Goal: Communication & Community: Answer question/provide support

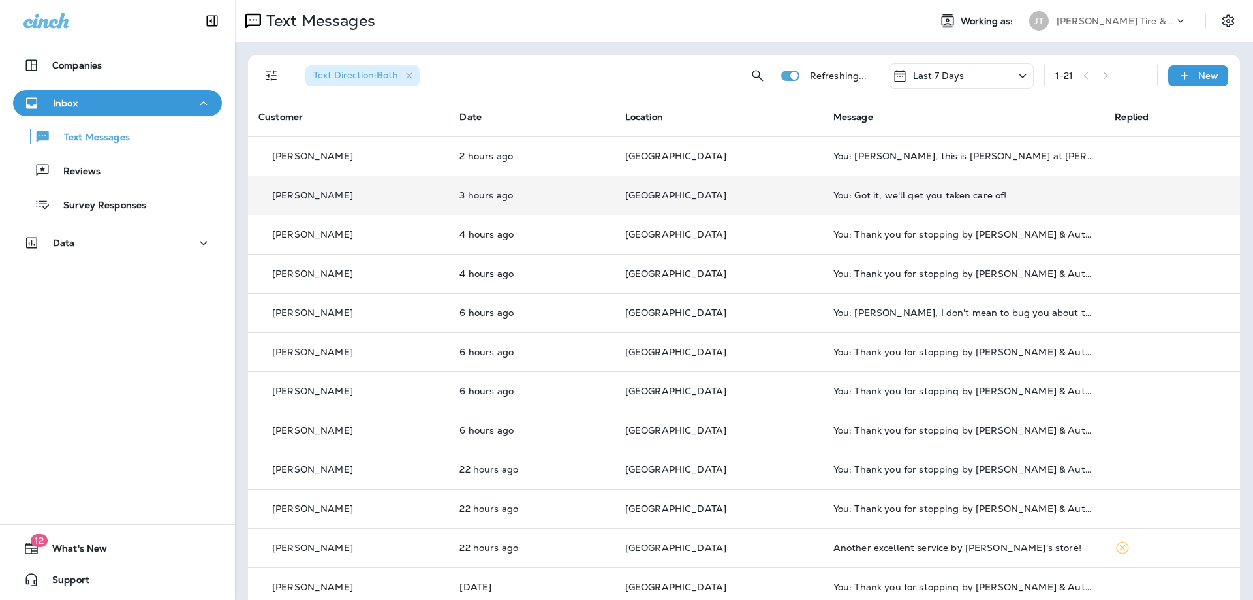
click at [577, 198] on p "3 hours ago" at bounding box center [531, 195] width 144 height 10
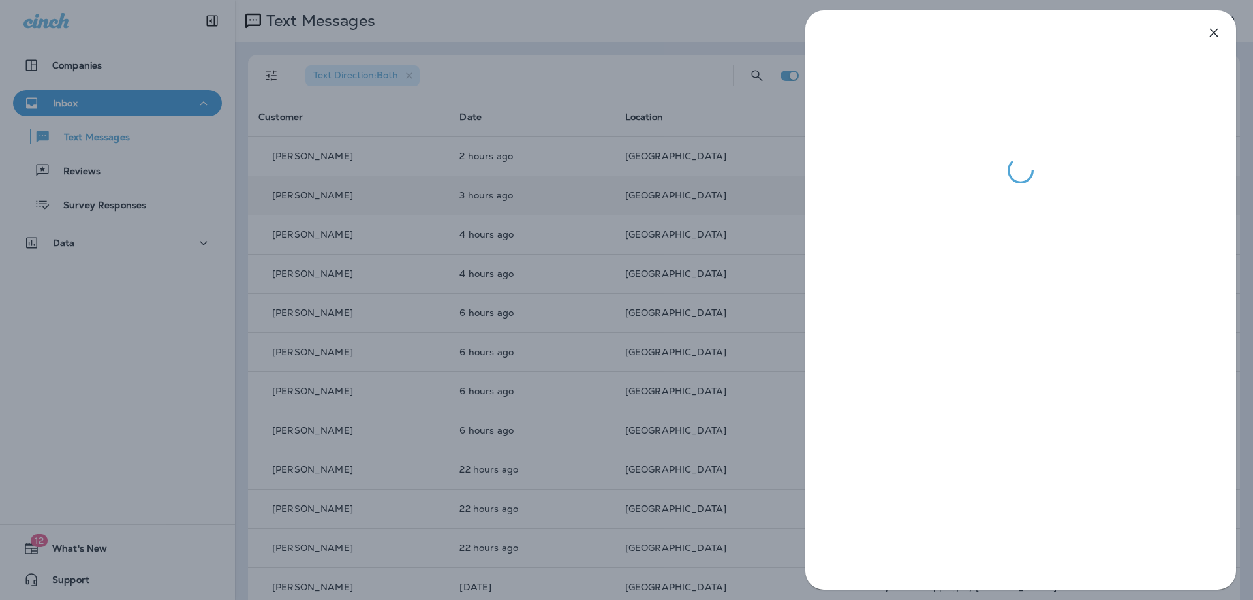
click at [1213, 30] on icon "button" at bounding box center [1214, 33] width 16 height 16
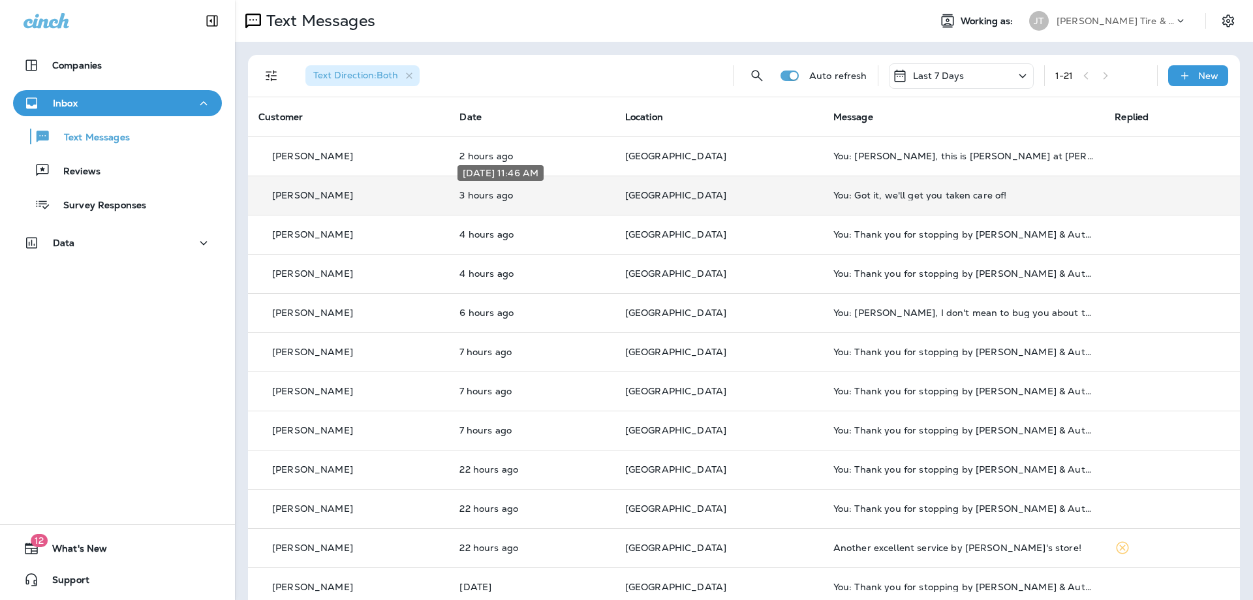
click at [568, 194] on p "3 hours ago" at bounding box center [531, 195] width 144 height 10
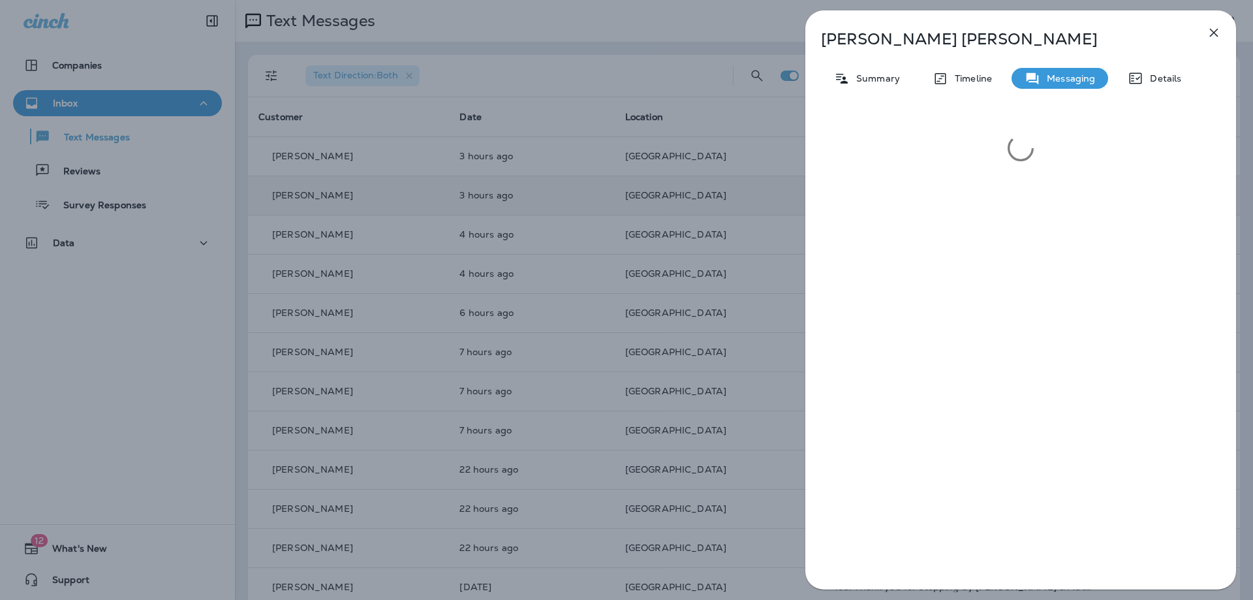
click at [1218, 29] on icon "button" at bounding box center [1214, 33] width 16 height 16
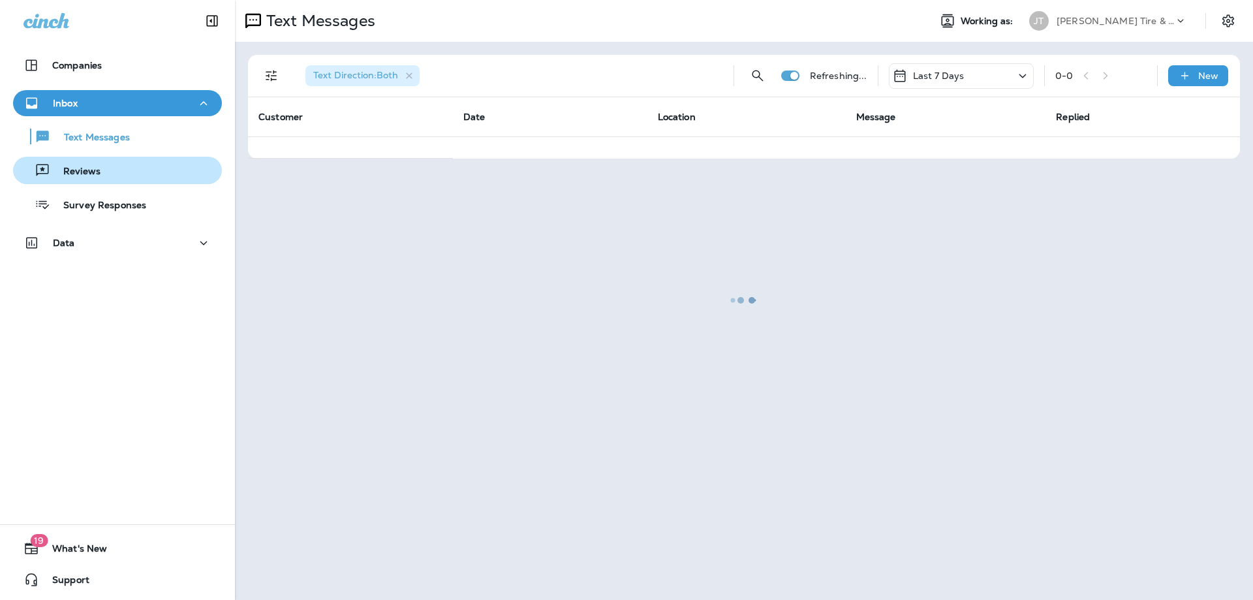
click at [119, 166] on div "Reviews" at bounding box center [117, 170] width 198 height 20
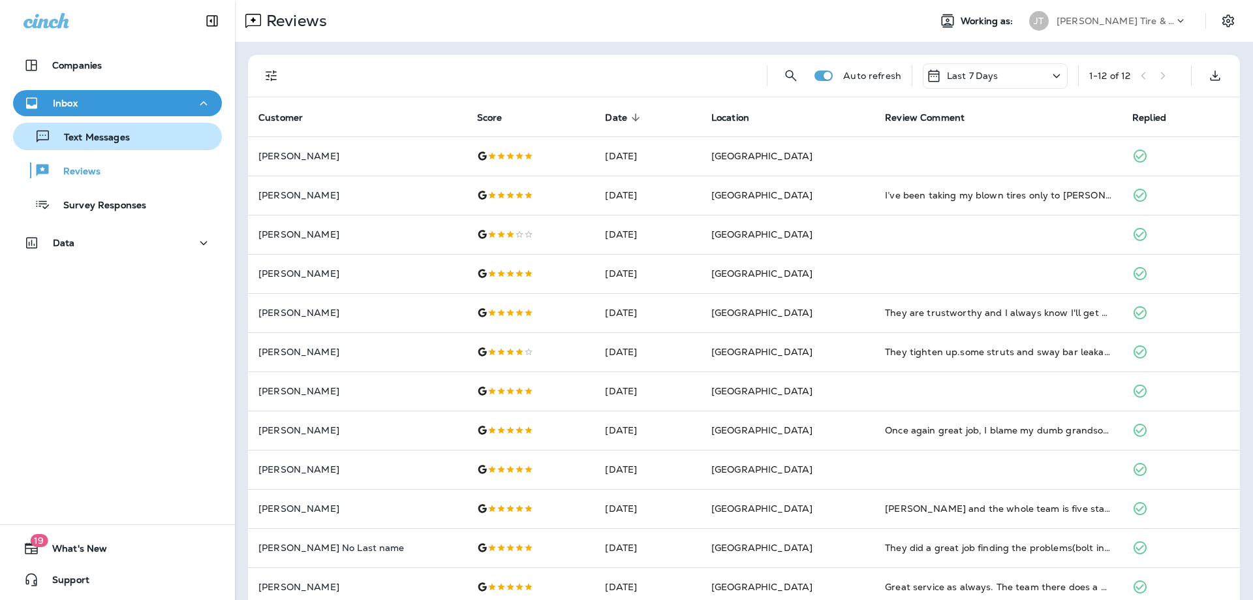
click at [125, 136] on p "Text Messages" at bounding box center [90, 138] width 79 height 12
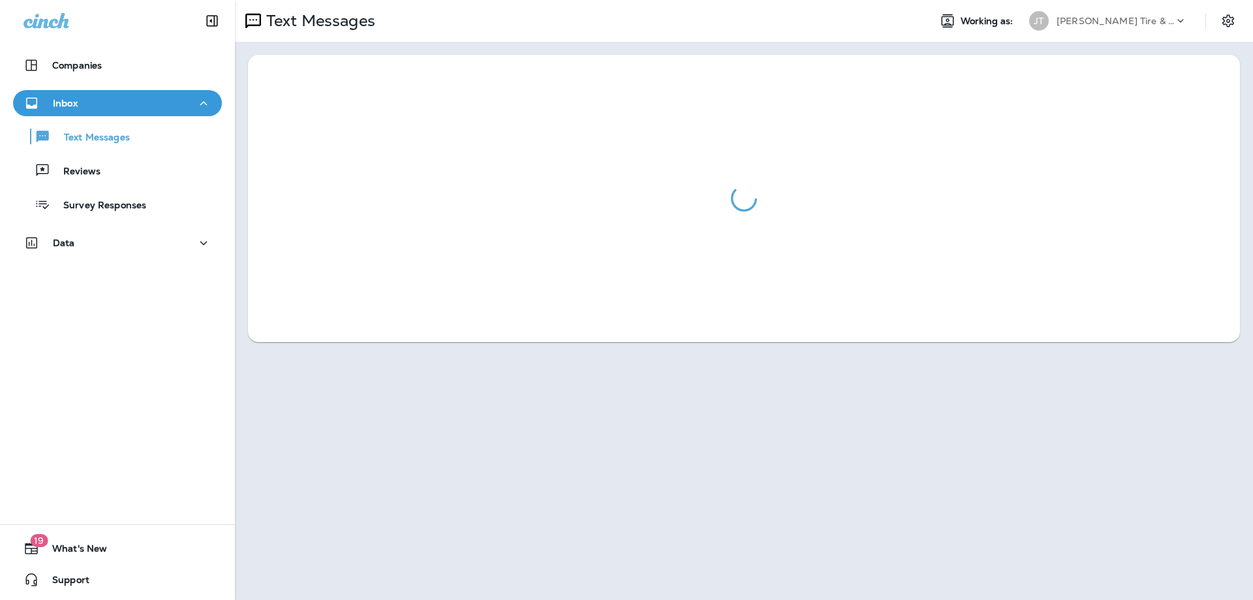
click at [737, 181] on div at bounding box center [744, 198] width 992 height 287
click at [1228, 18] on icon "Settings" at bounding box center [1228, 21] width 16 height 16
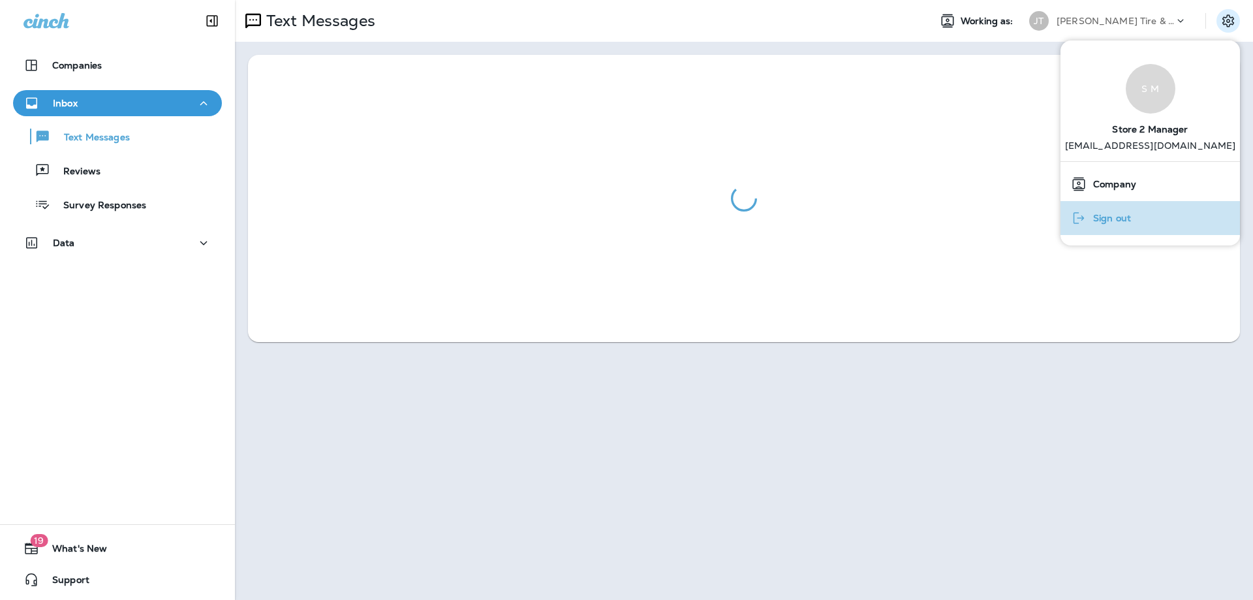
click at [1125, 221] on span "Sign out" at bounding box center [1108, 218] width 44 height 11
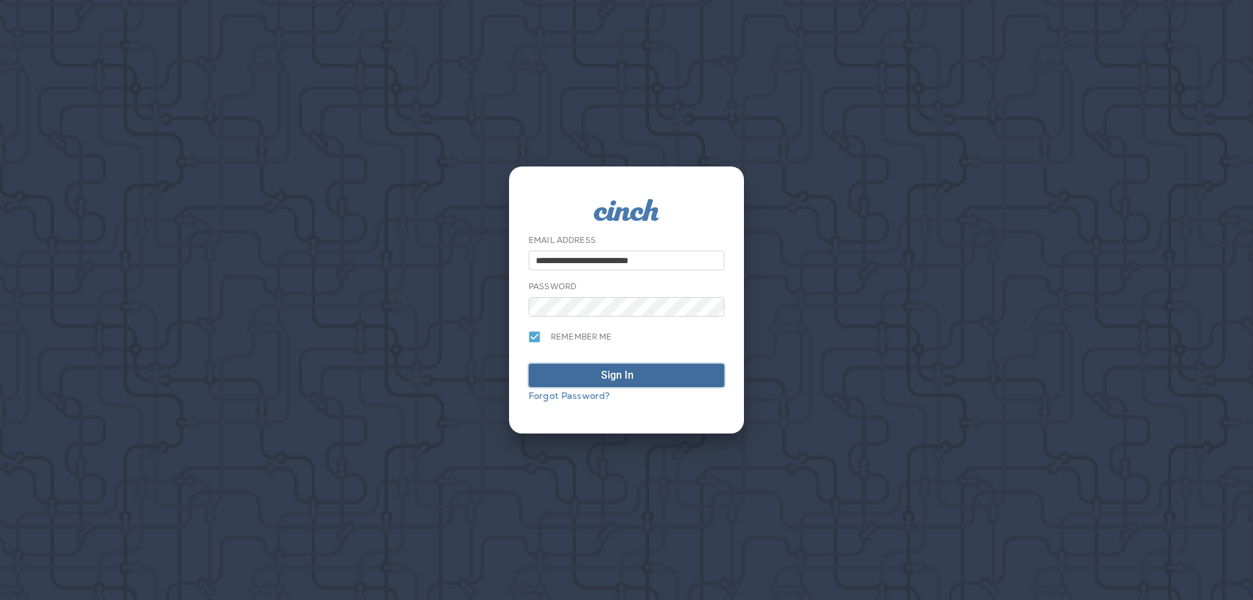
click at [608, 381] on div "Sign In" at bounding box center [617, 375] width 33 height 16
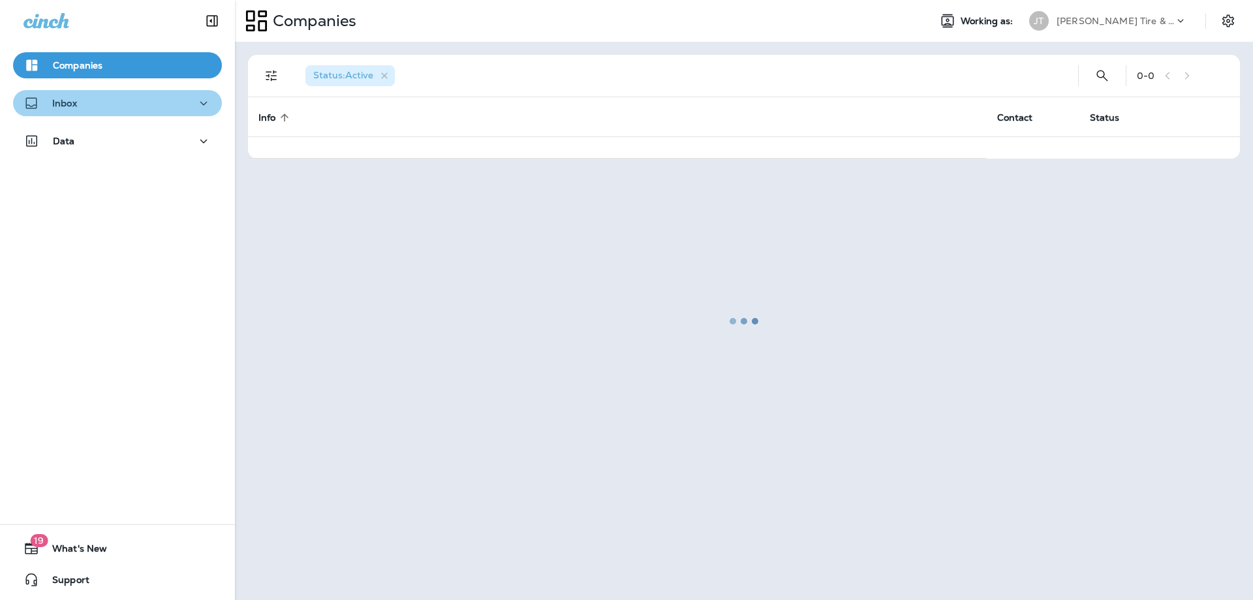
click at [119, 107] on div "Inbox" at bounding box center [117, 103] width 188 height 16
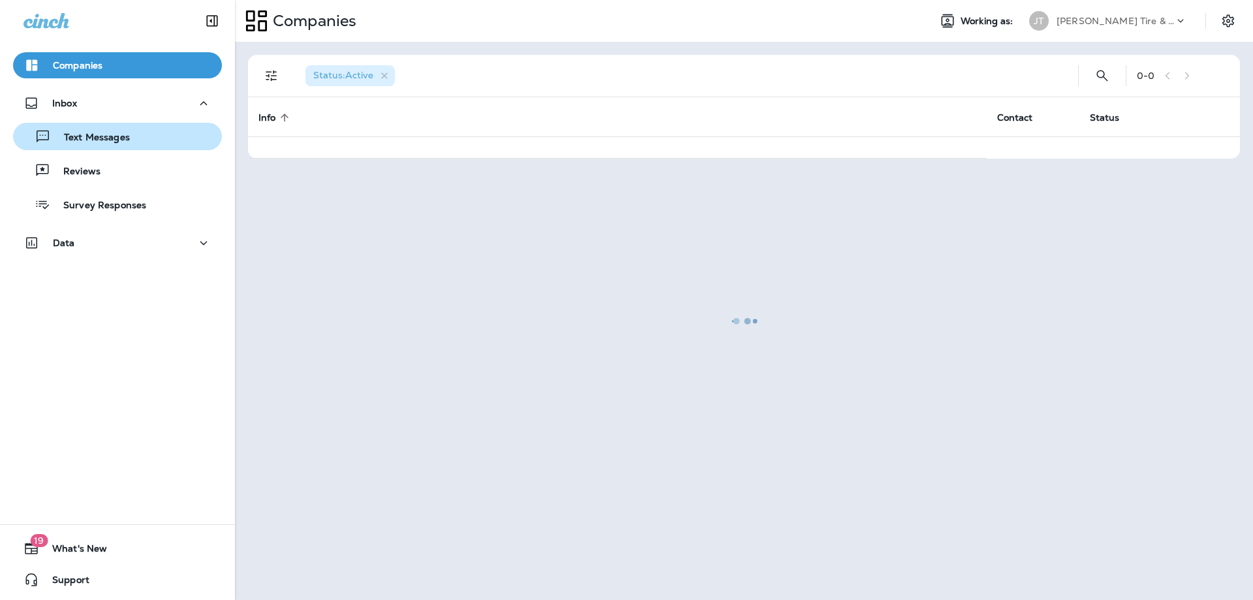
click at [117, 135] on p "Text Messages" at bounding box center [90, 138] width 79 height 12
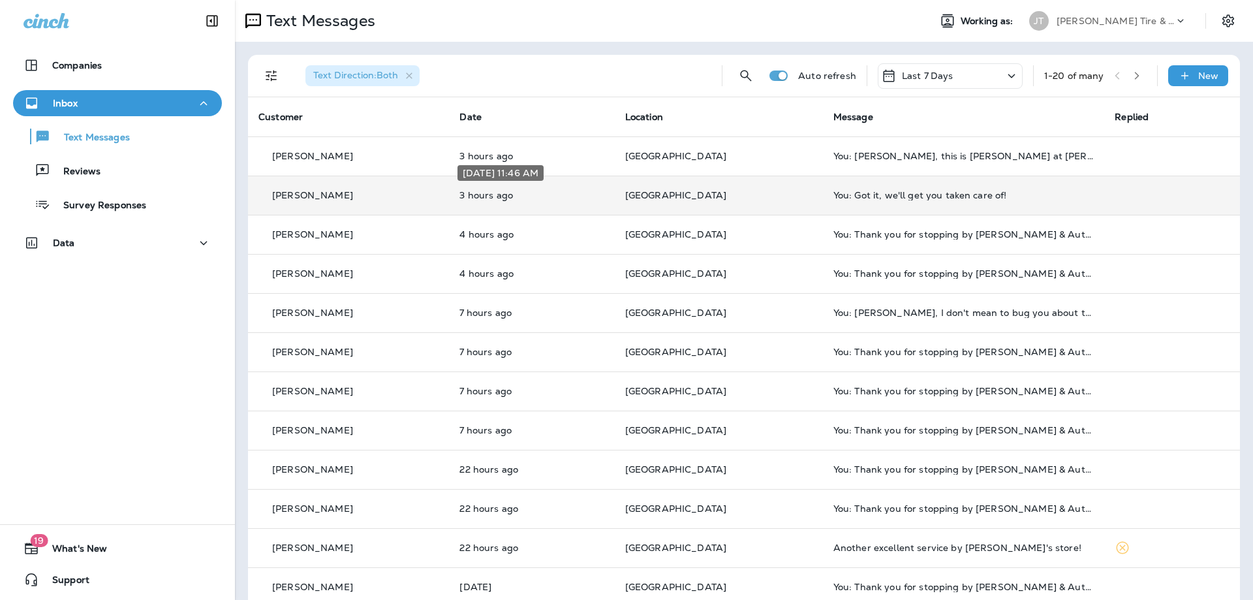
click at [569, 191] on p "3 hours ago" at bounding box center [531, 195] width 144 height 10
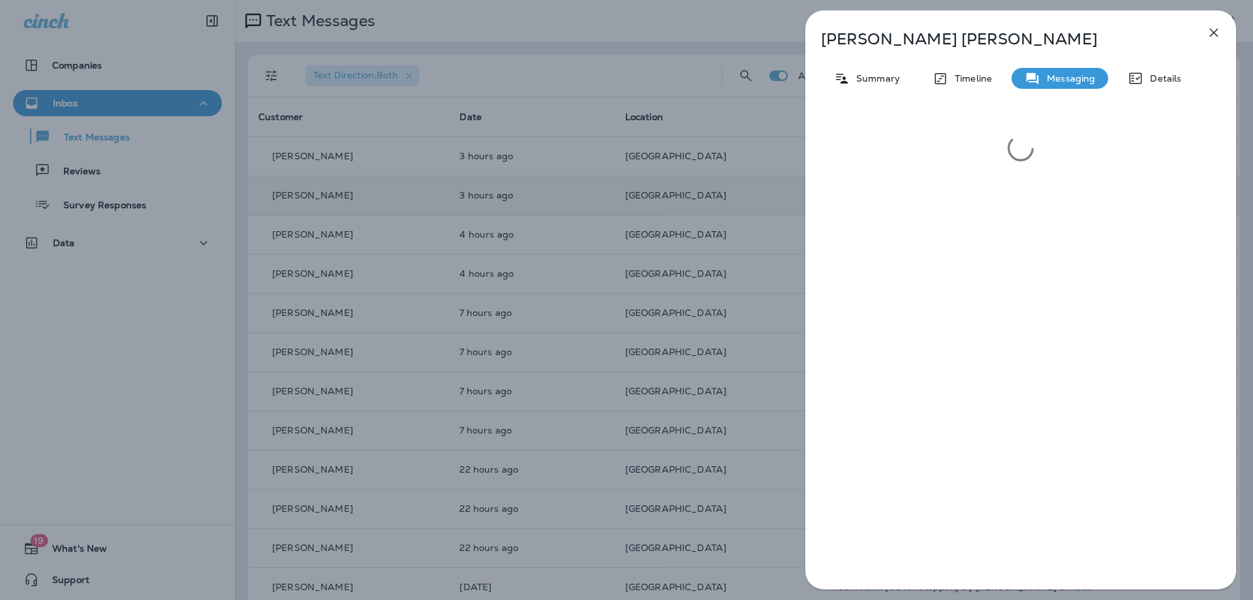
click at [988, 225] on div at bounding box center [1020, 352] width 431 height 489
click at [1217, 33] on icon "button" at bounding box center [1214, 33] width 16 height 16
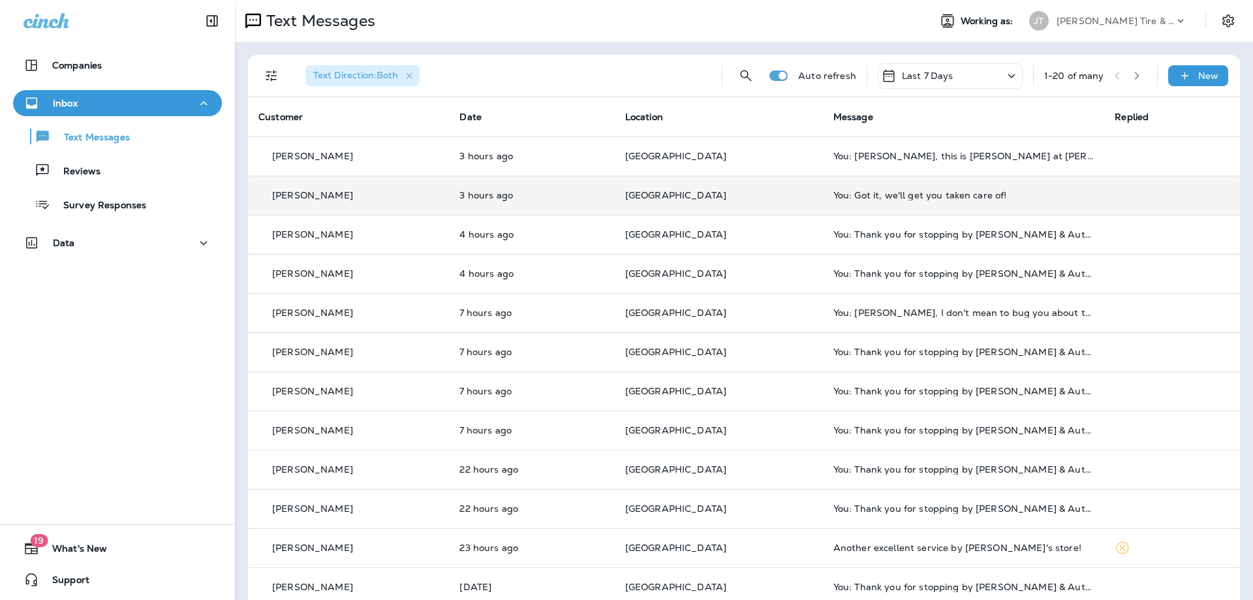
click at [759, 198] on p "[GEOGRAPHIC_DATA]" at bounding box center [718, 195] width 187 height 10
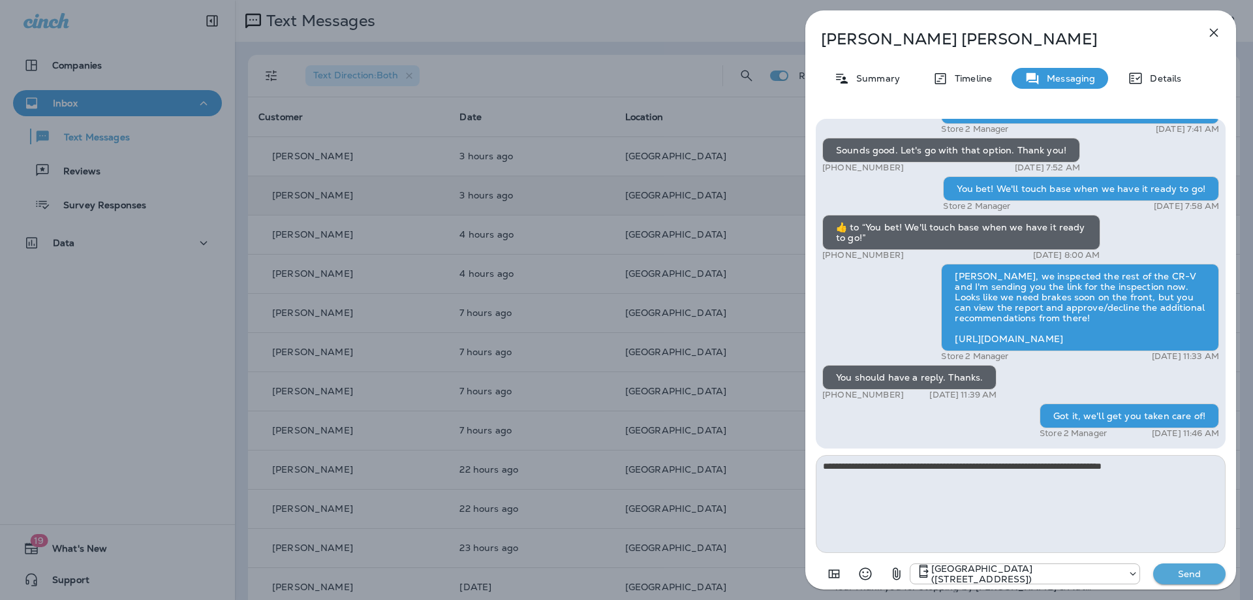
type textarea "**********"
click at [1217, 571] on button "Send" at bounding box center [1189, 573] width 72 height 21
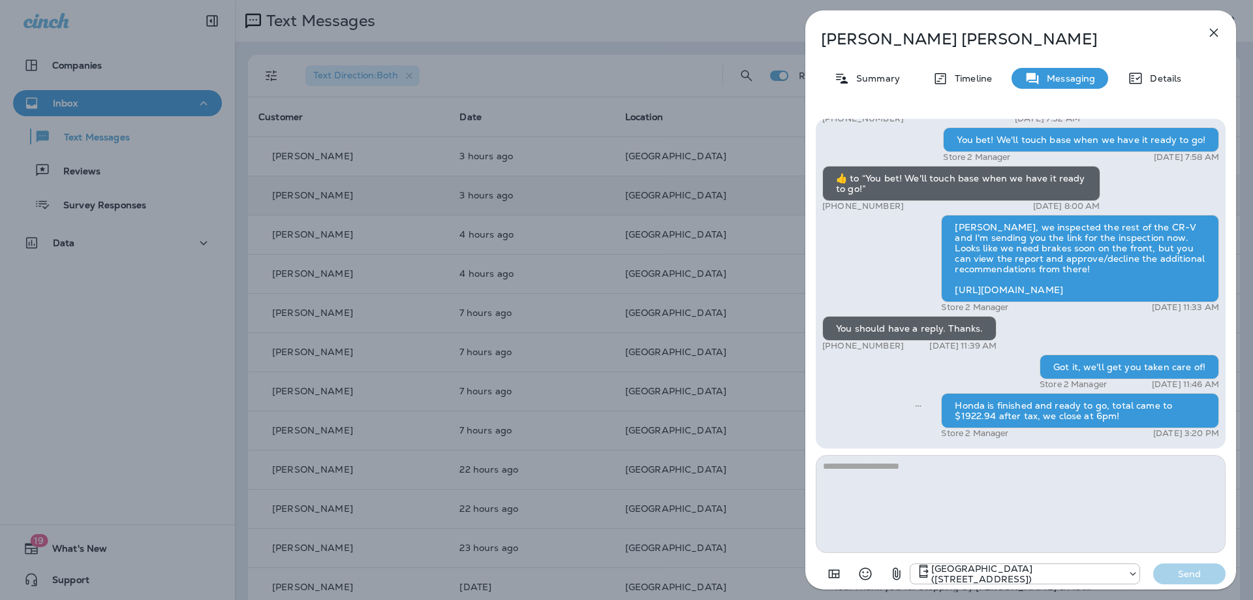
click at [1214, 35] on icon "button" at bounding box center [1214, 33] width 16 height 16
